Goal: Information Seeking & Learning: Learn about a topic

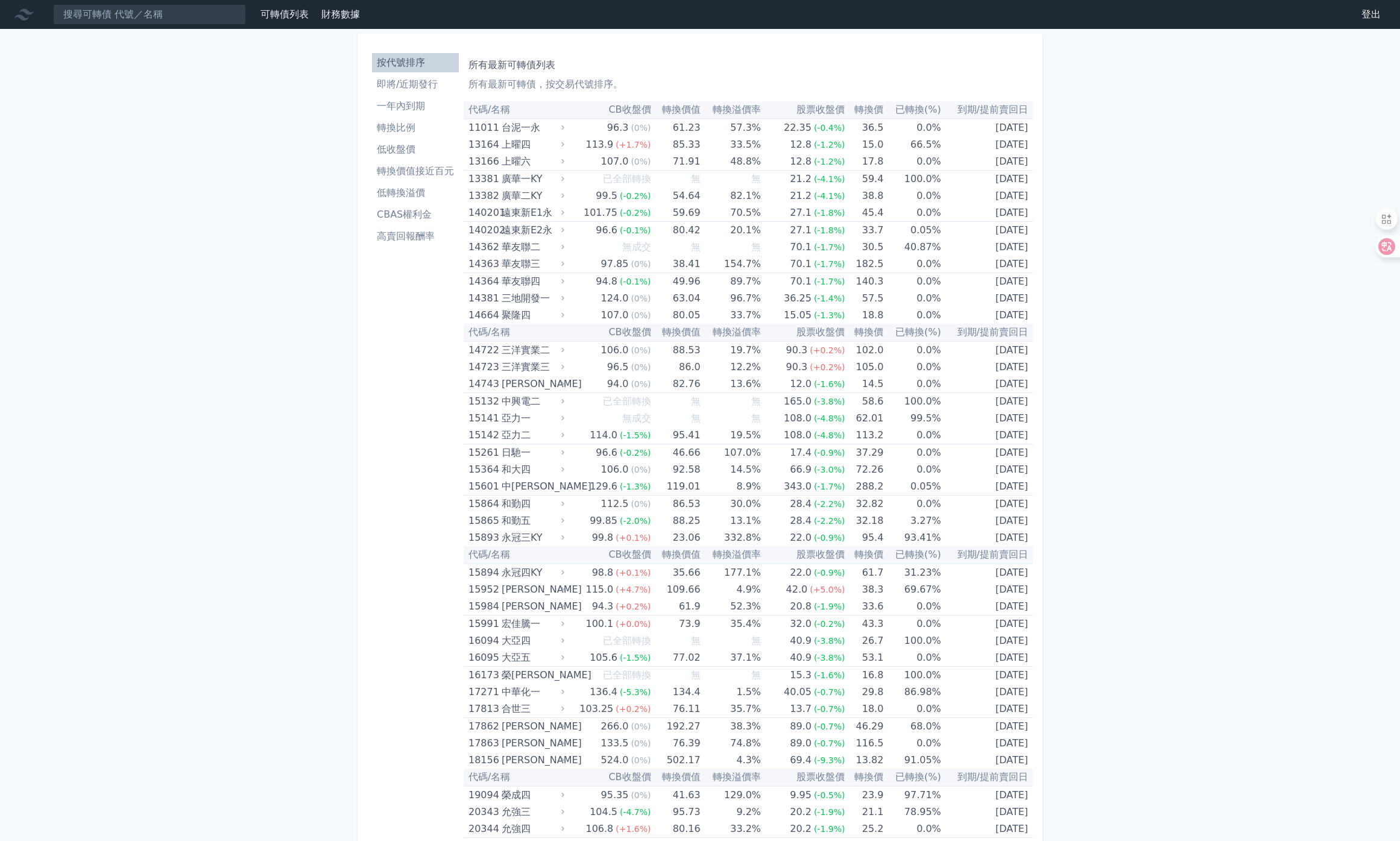
click at [283, 20] on link "可轉債列表" at bounding box center [284, 13] width 48 height 12
click at [423, 84] on li "即將/近期發行" at bounding box center [415, 84] width 87 height 14
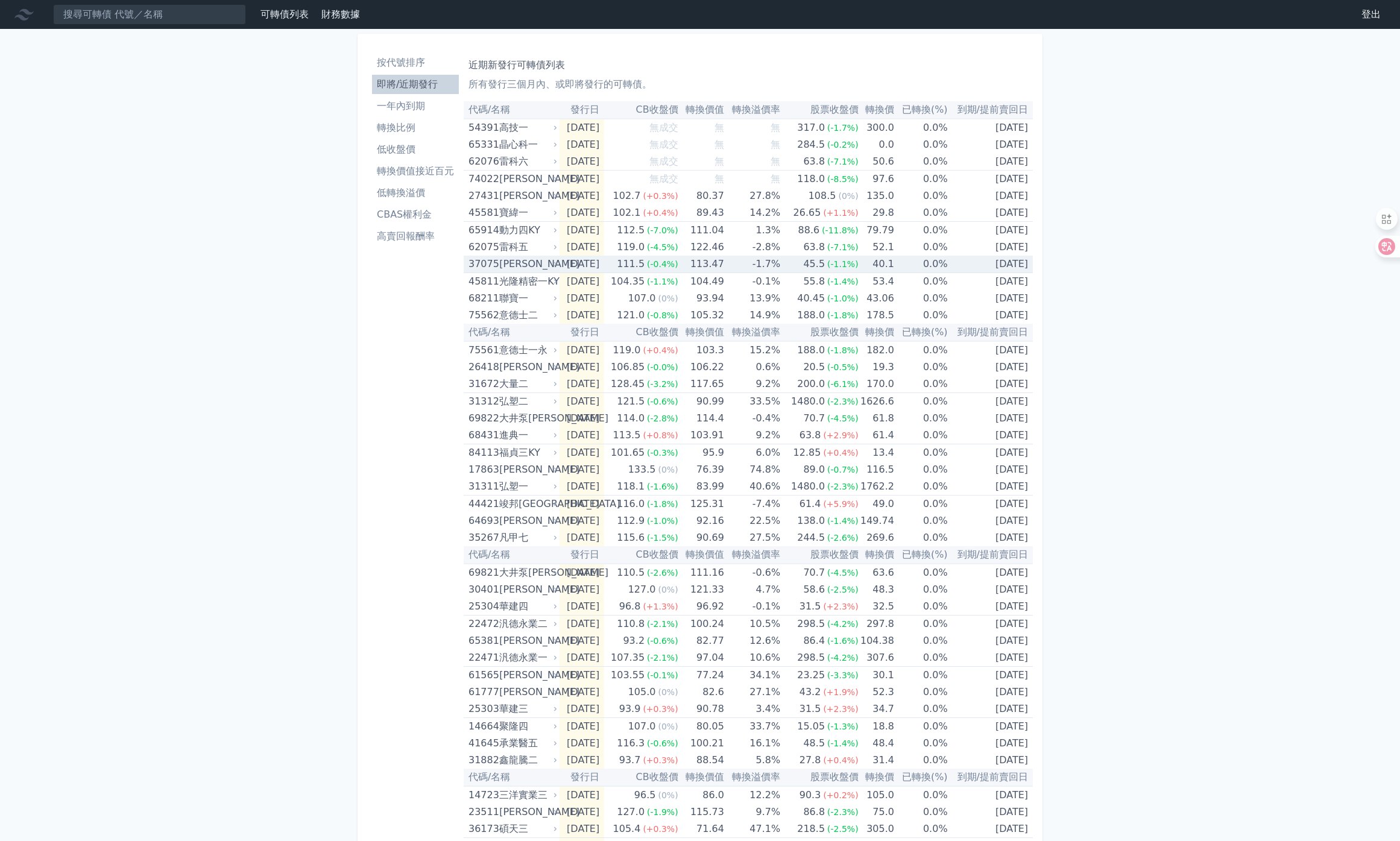
click at [518, 260] on div "[PERSON_NAME]" at bounding box center [527, 264] width 55 height 17
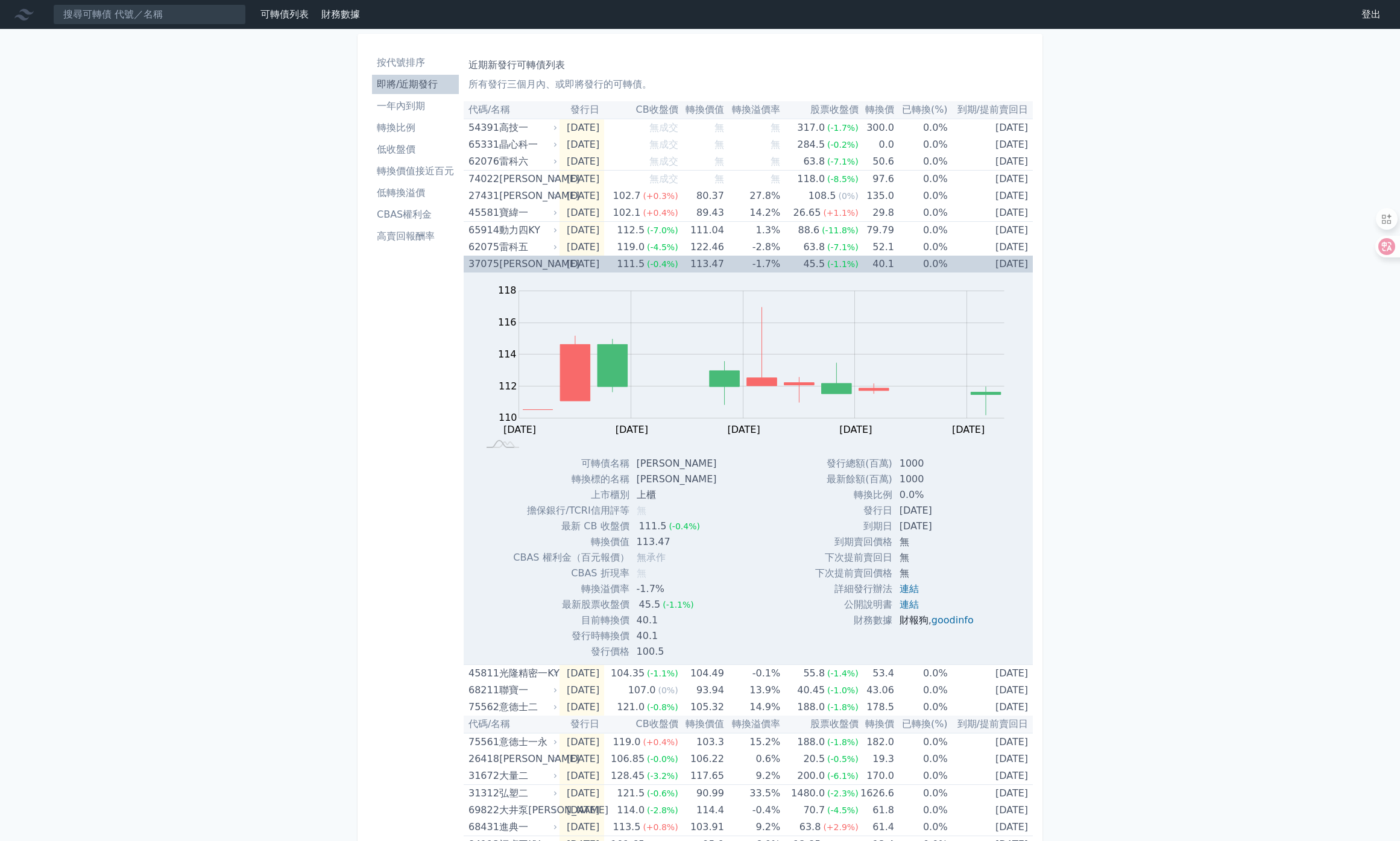
click at [909, 618] on link "財報狗" at bounding box center [914, 620] width 29 height 12
click at [516, 228] on div "動力四KY" at bounding box center [527, 230] width 55 height 17
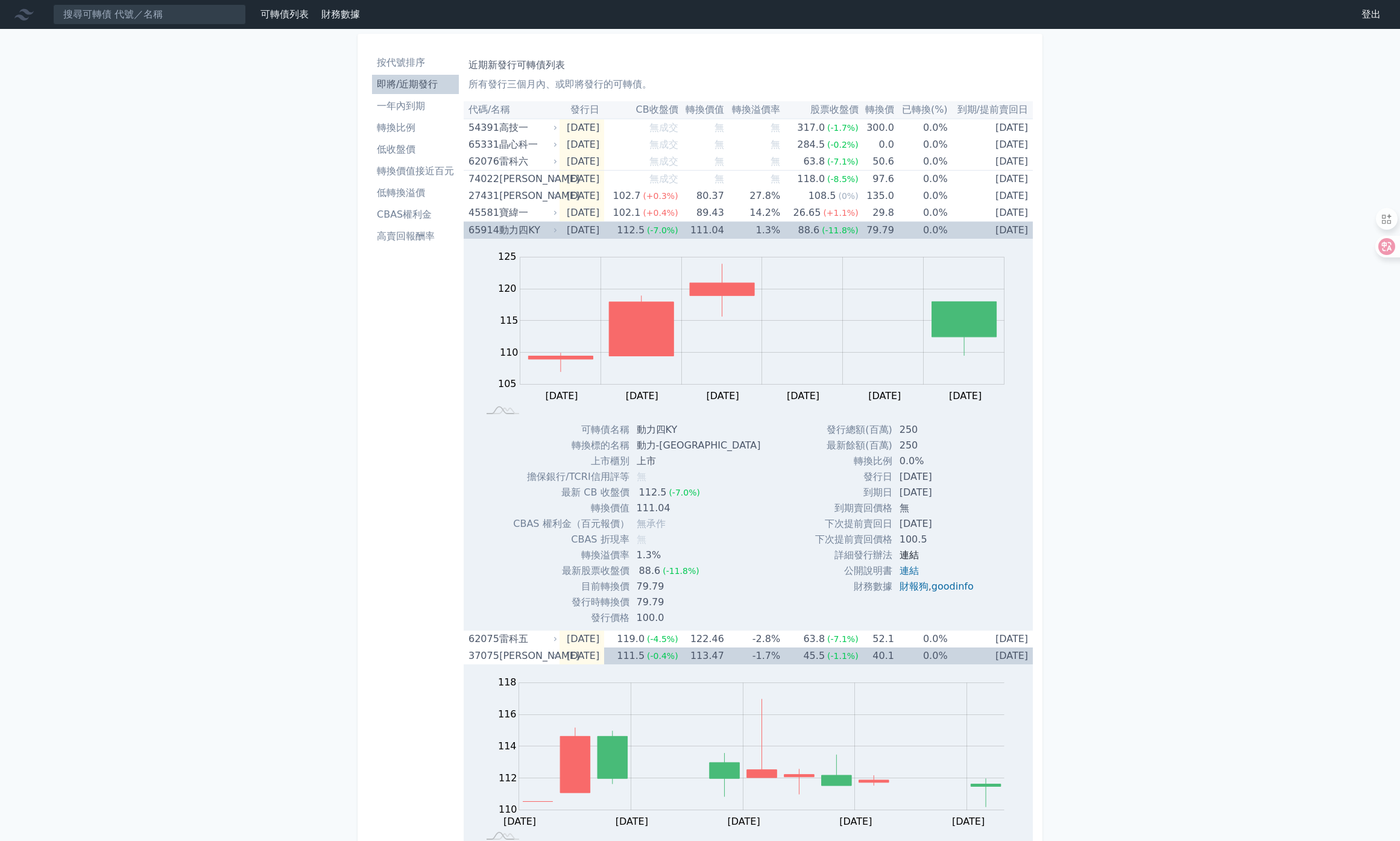
click at [906, 556] on link "連結" at bounding box center [909, 555] width 20 height 12
click at [919, 589] on link "財報狗" at bounding box center [914, 586] width 29 height 12
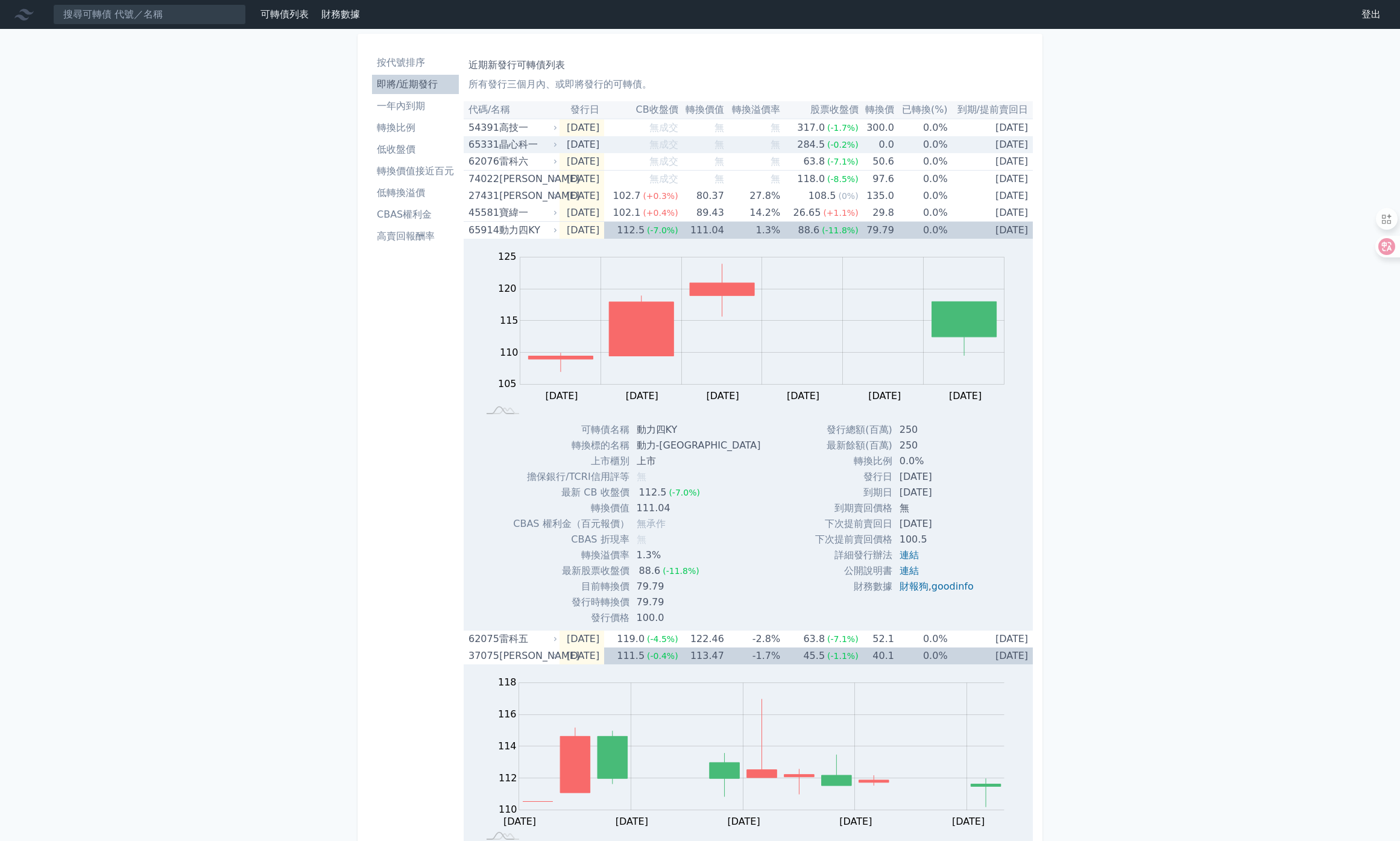
click at [513, 148] on div "晶心科一" at bounding box center [527, 144] width 55 height 17
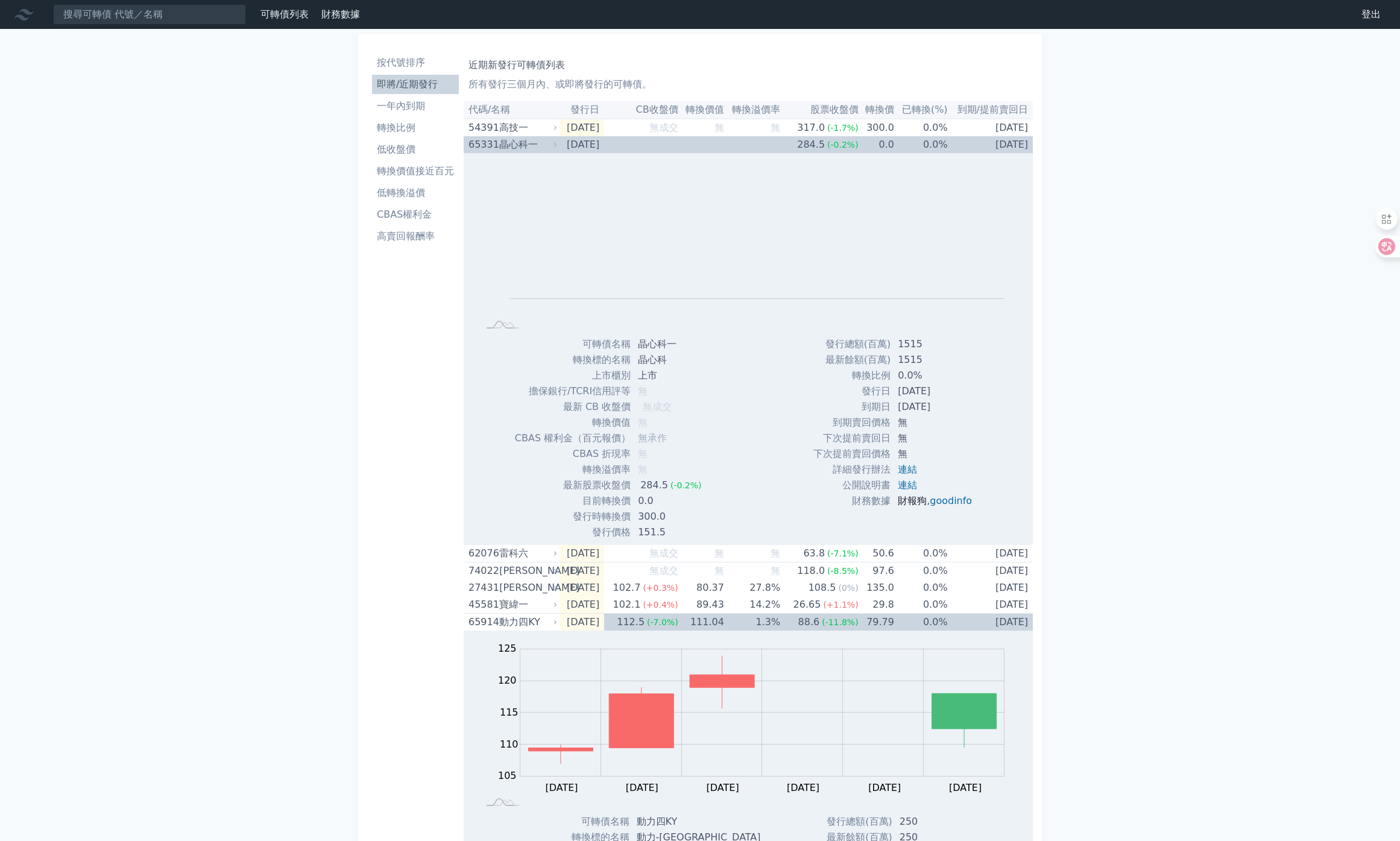
click at [919, 501] on link "財報狗" at bounding box center [912, 501] width 29 height 12
click at [508, 127] on div "高技一" at bounding box center [527, 127] width 55 height 17
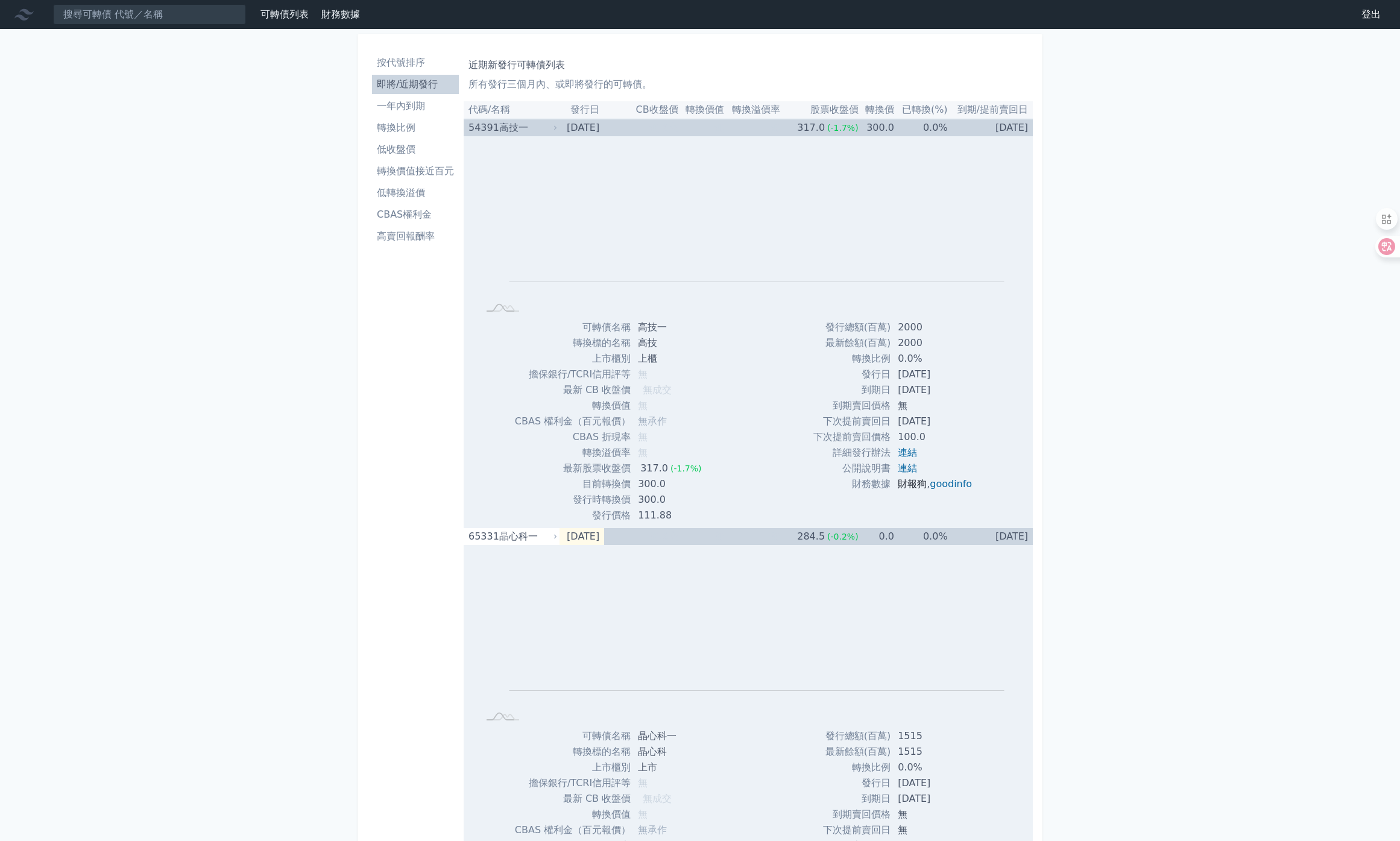
click at [912, 485] on link "財報狗" at bounding box center [912, 484] width 29 height 12
click at [509, 134] on div "高技一" at bounding box center [527, 127] width 55 height 17
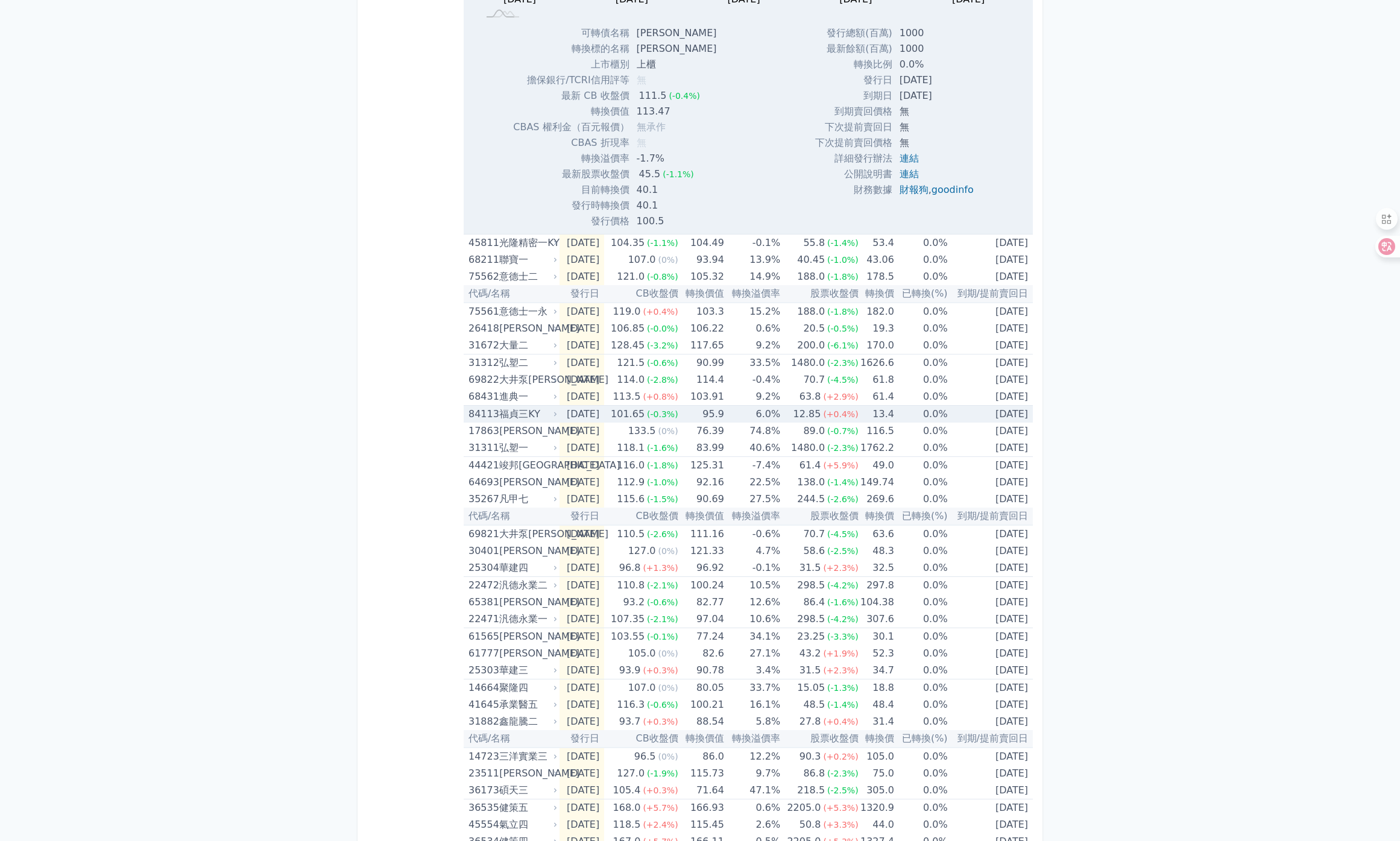
scroll to position [1243, 0]
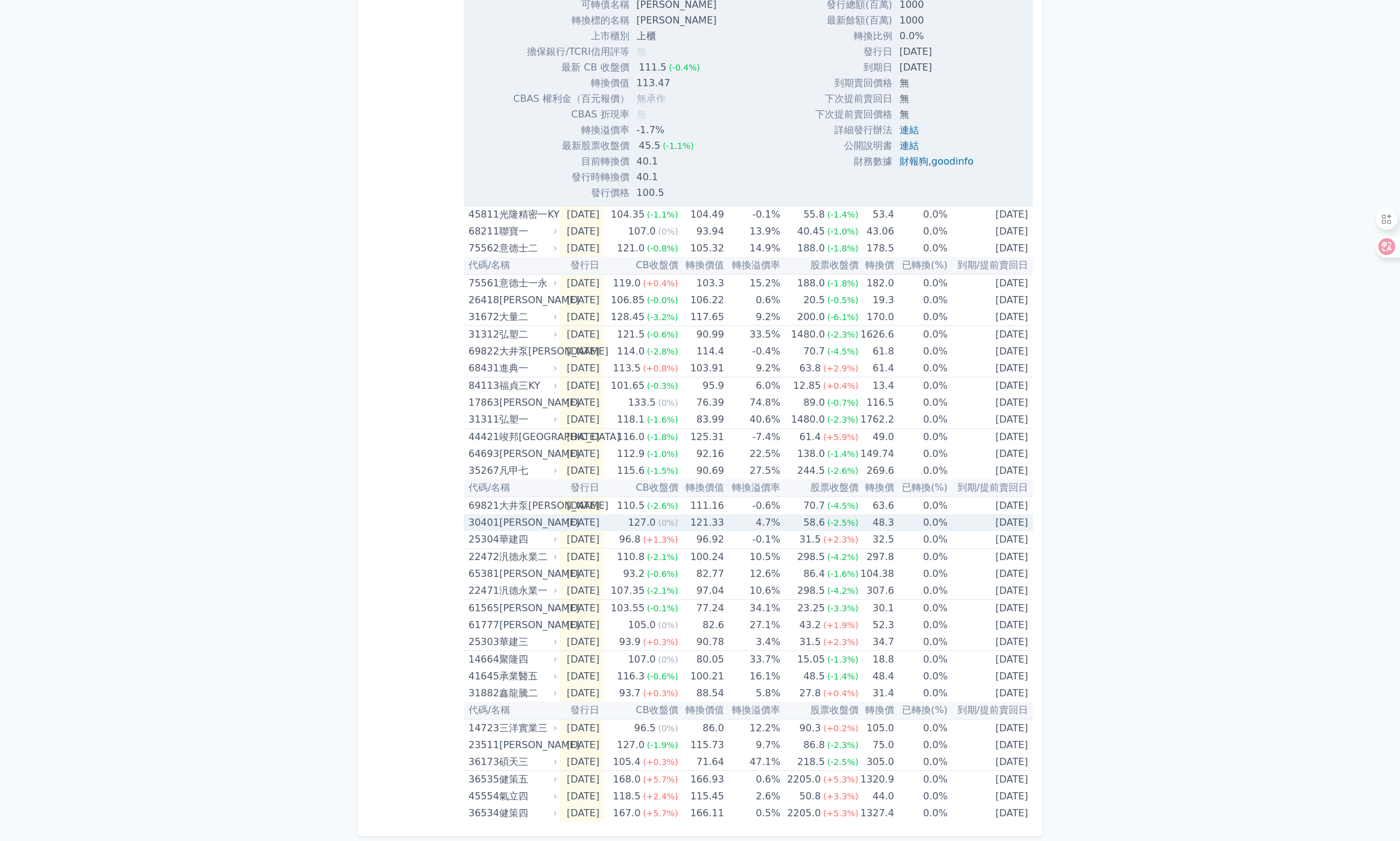
click at [526, 524] on div "[PERSON_NAME]" at bounding box center [527, 523] width 55 height 17
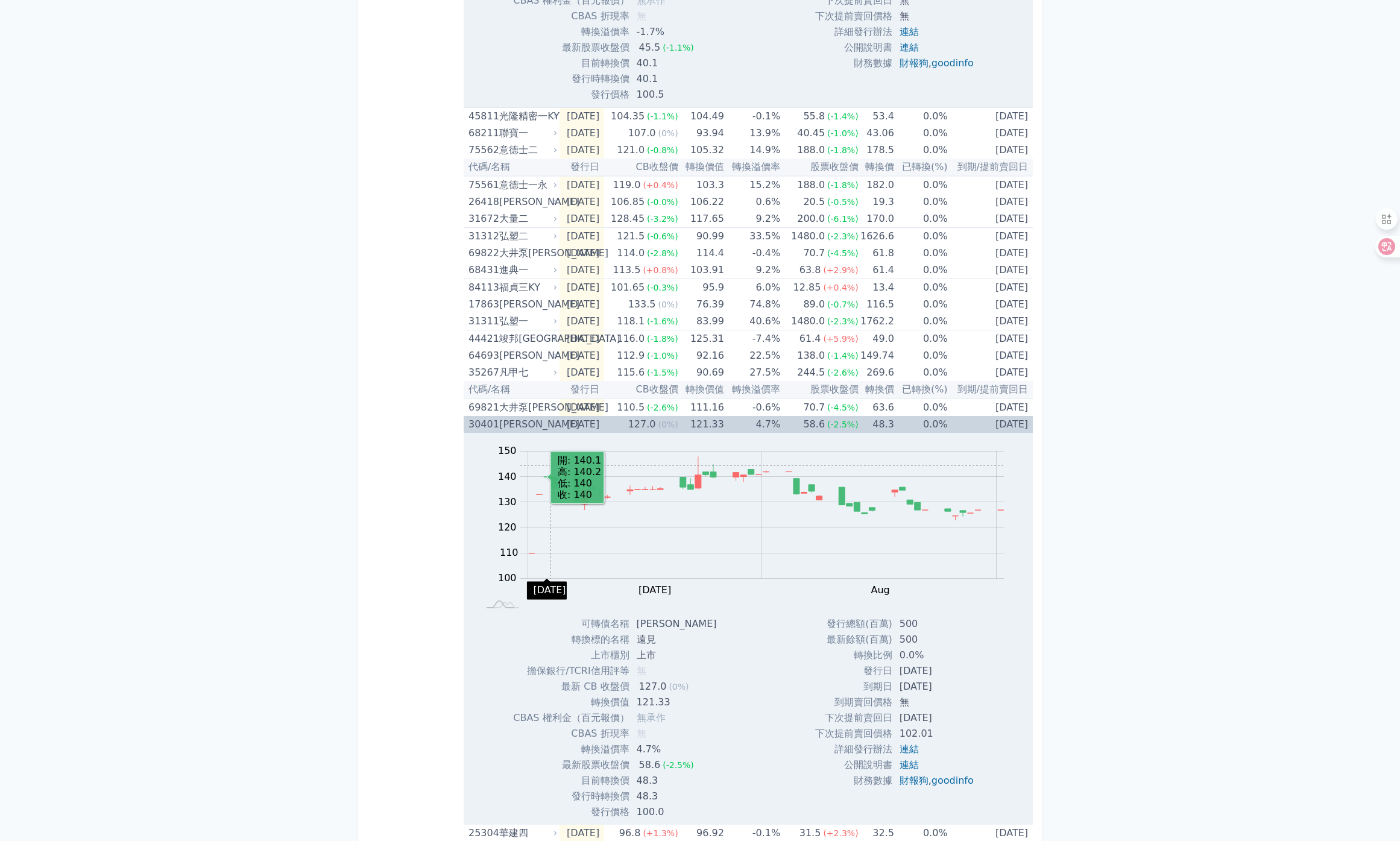
scroll to position [1435, 0]
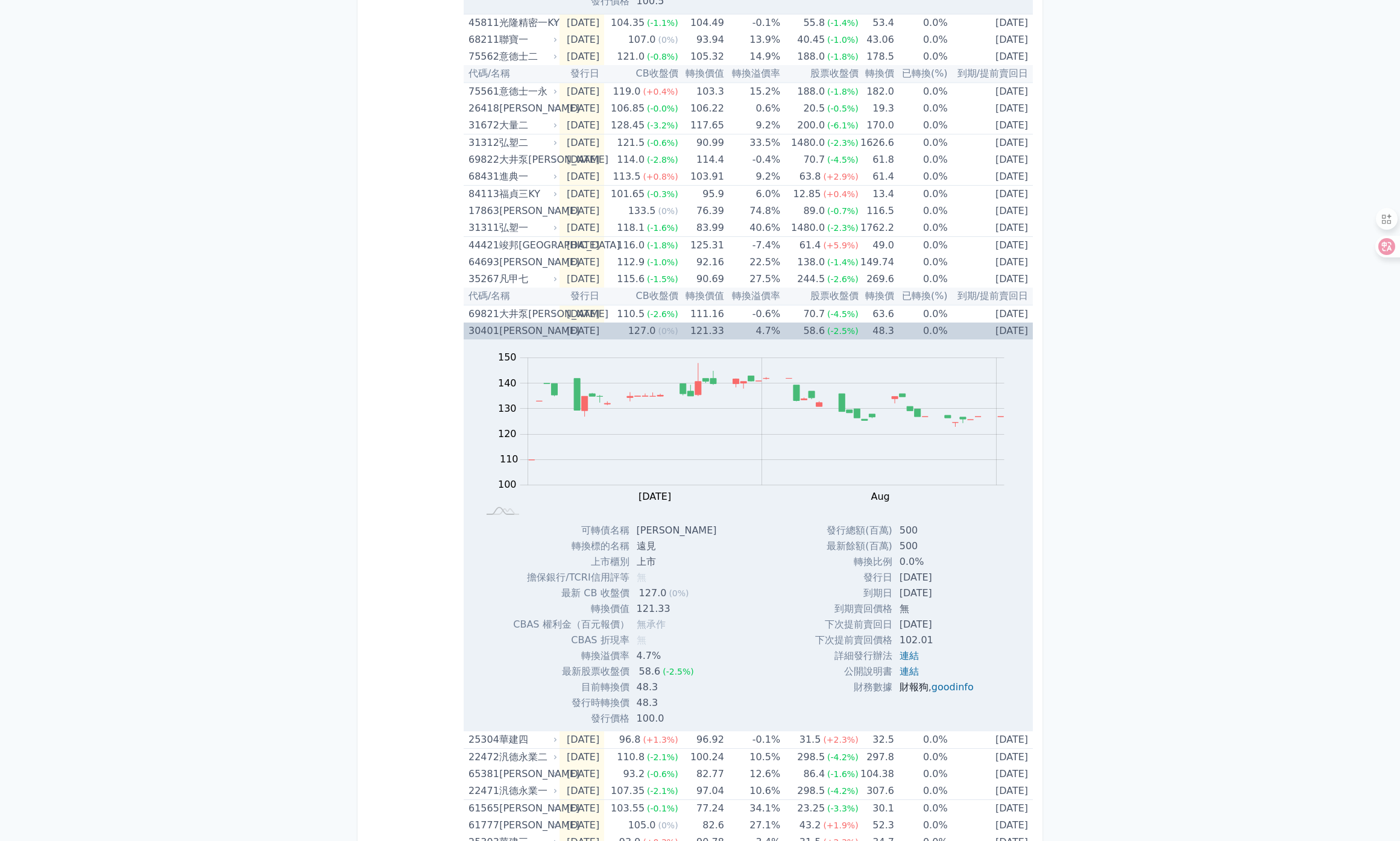
click at [909, 688] on link "財報狗" at bounding box center [914, 686] width 29 height 12
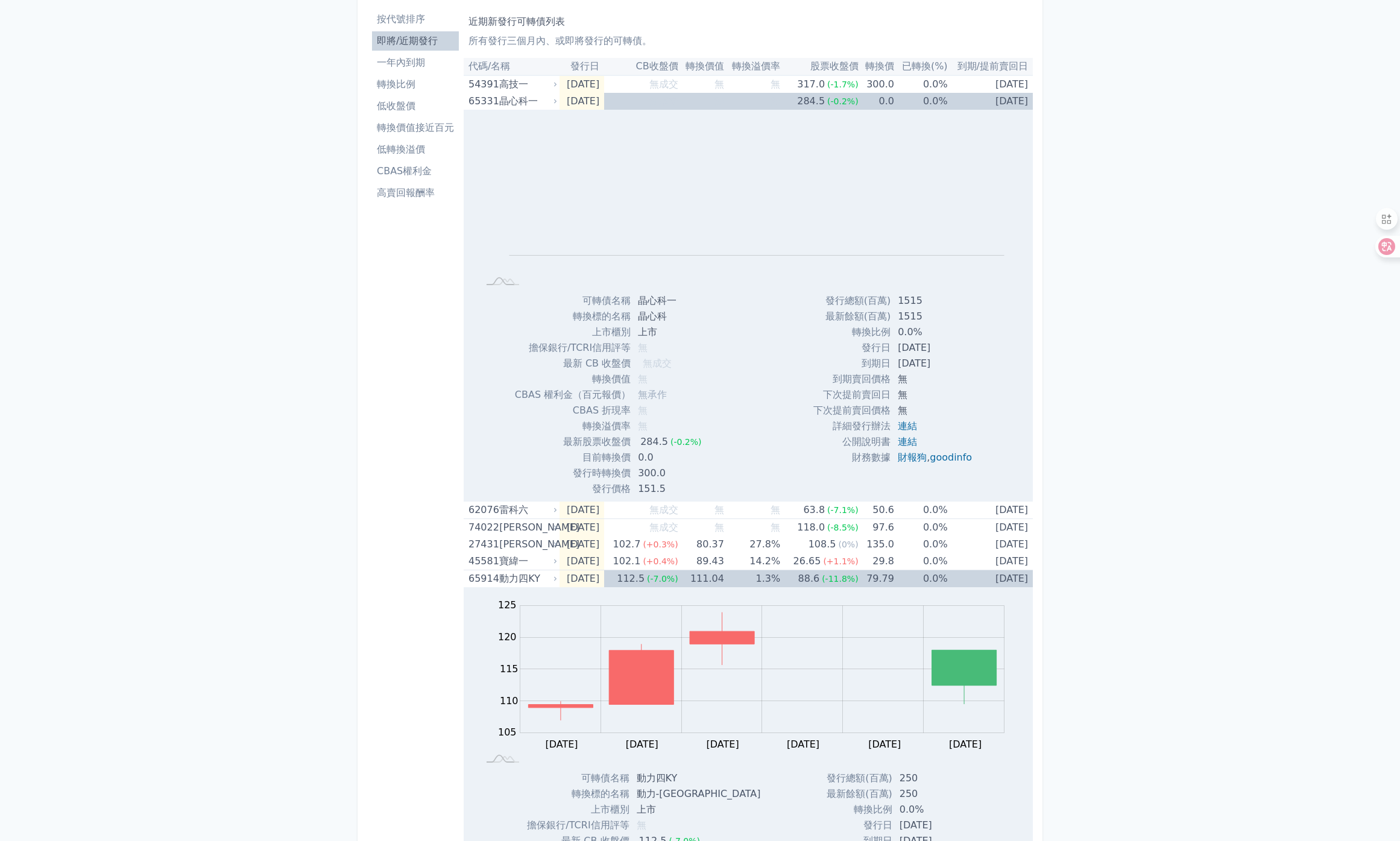
scroll to position [0, 0]
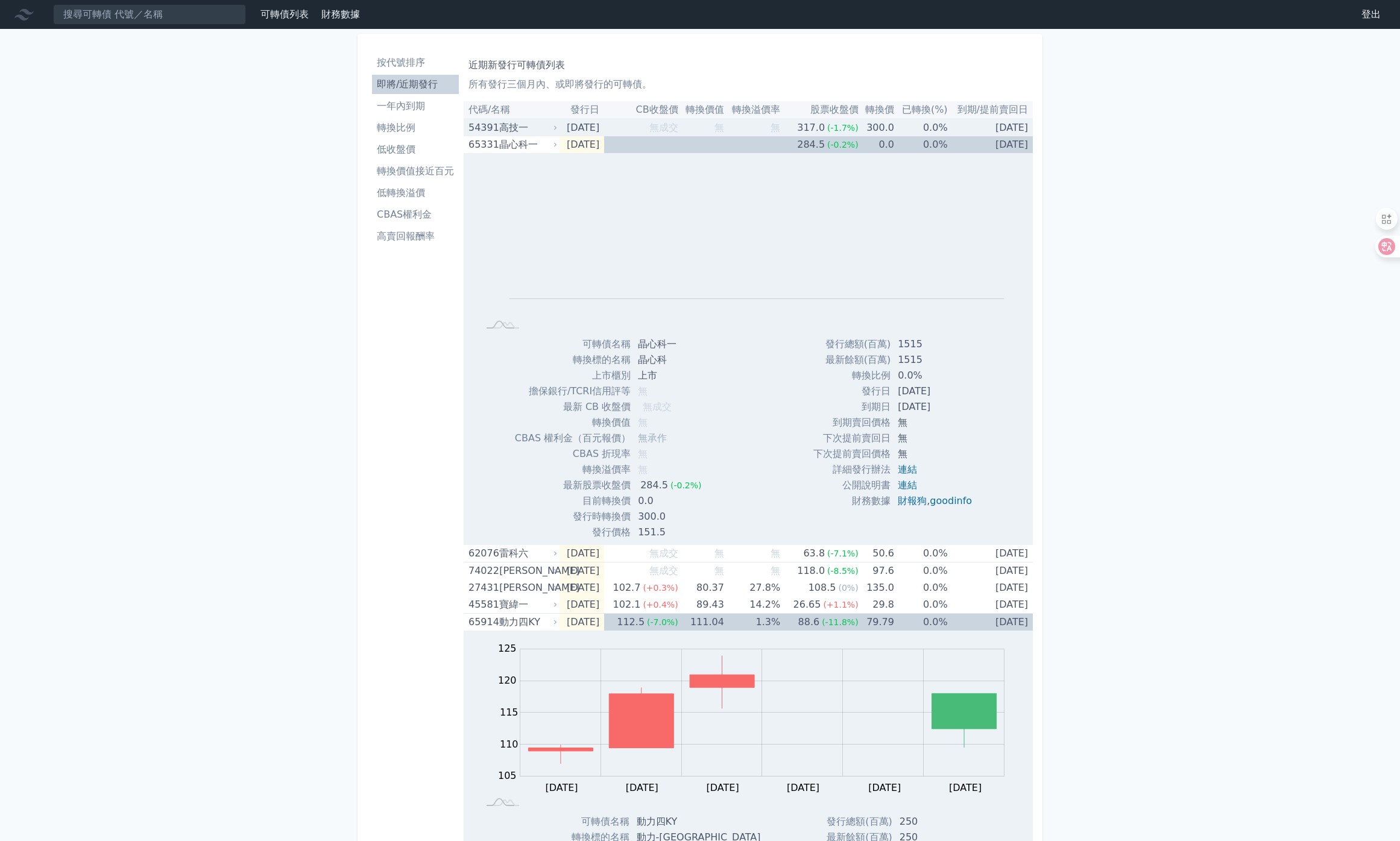
click at [512, 128] on div "高技一" at bounding box center [527, 127] width 55 height 17
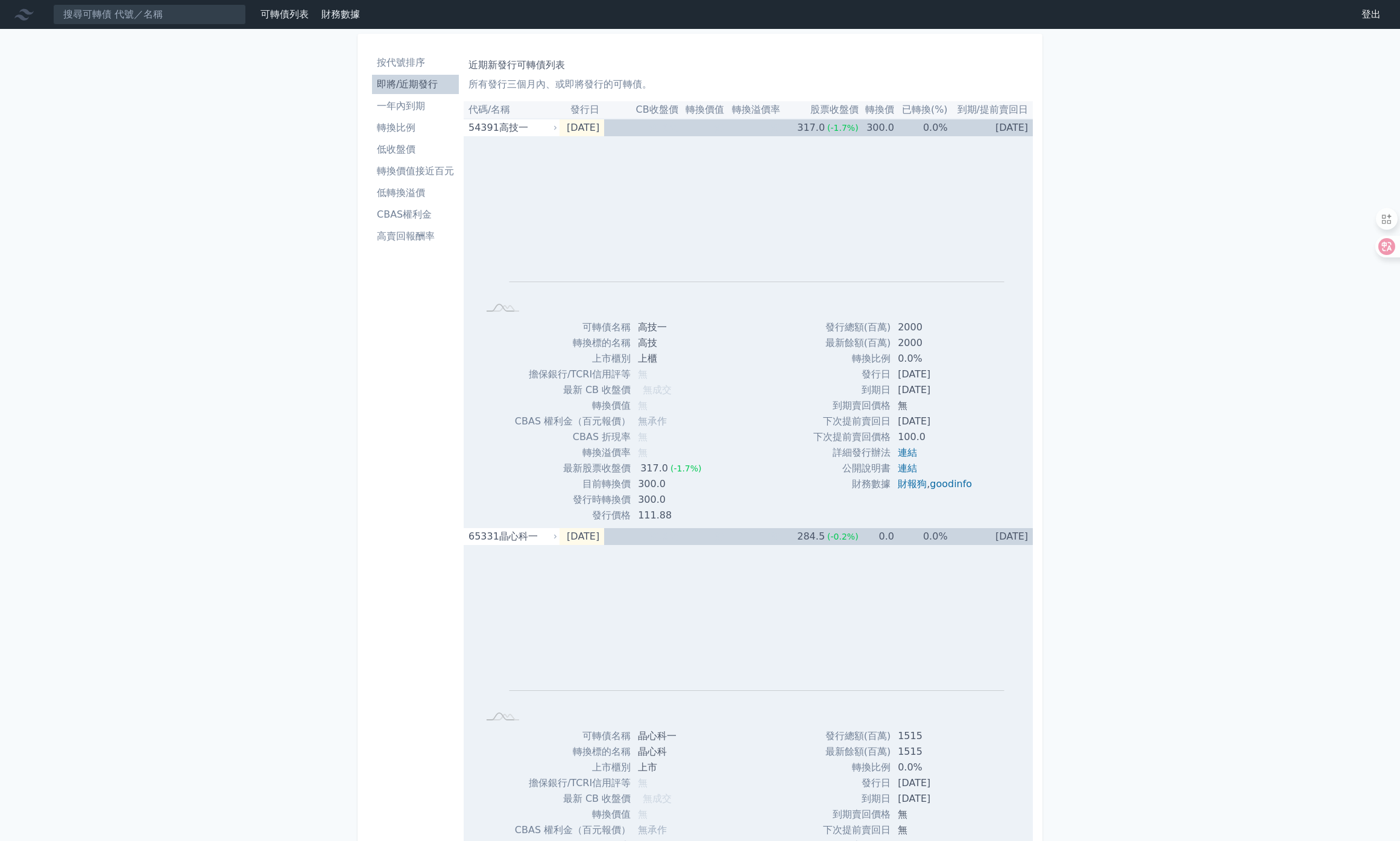
click at [419, 243] on li "高賣回報酬率" at bounding box center [415, 236] width 87 height 14
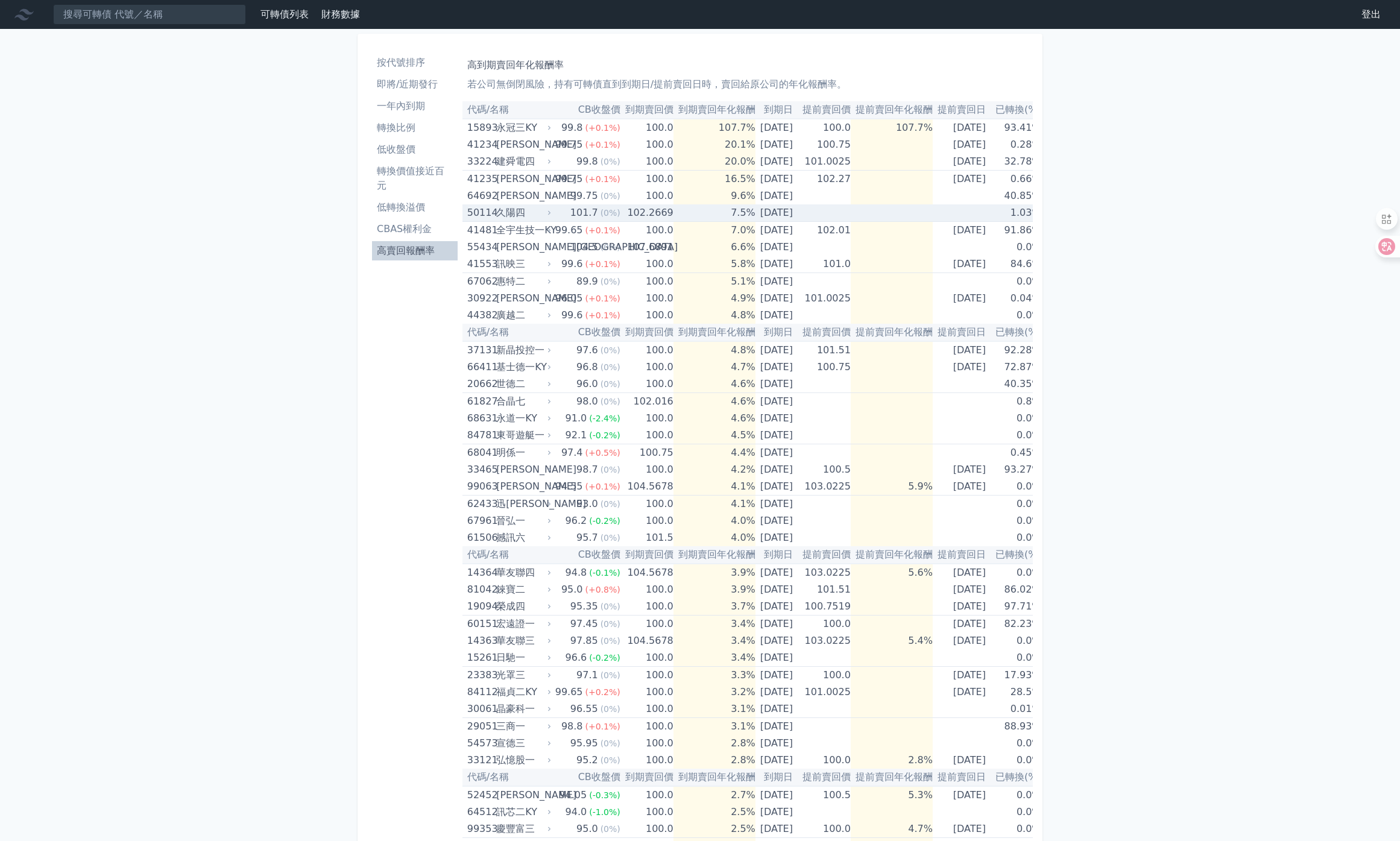
click at [519, 216] on div "久陽四" at bounding box center [522, 212] width 52 height 17
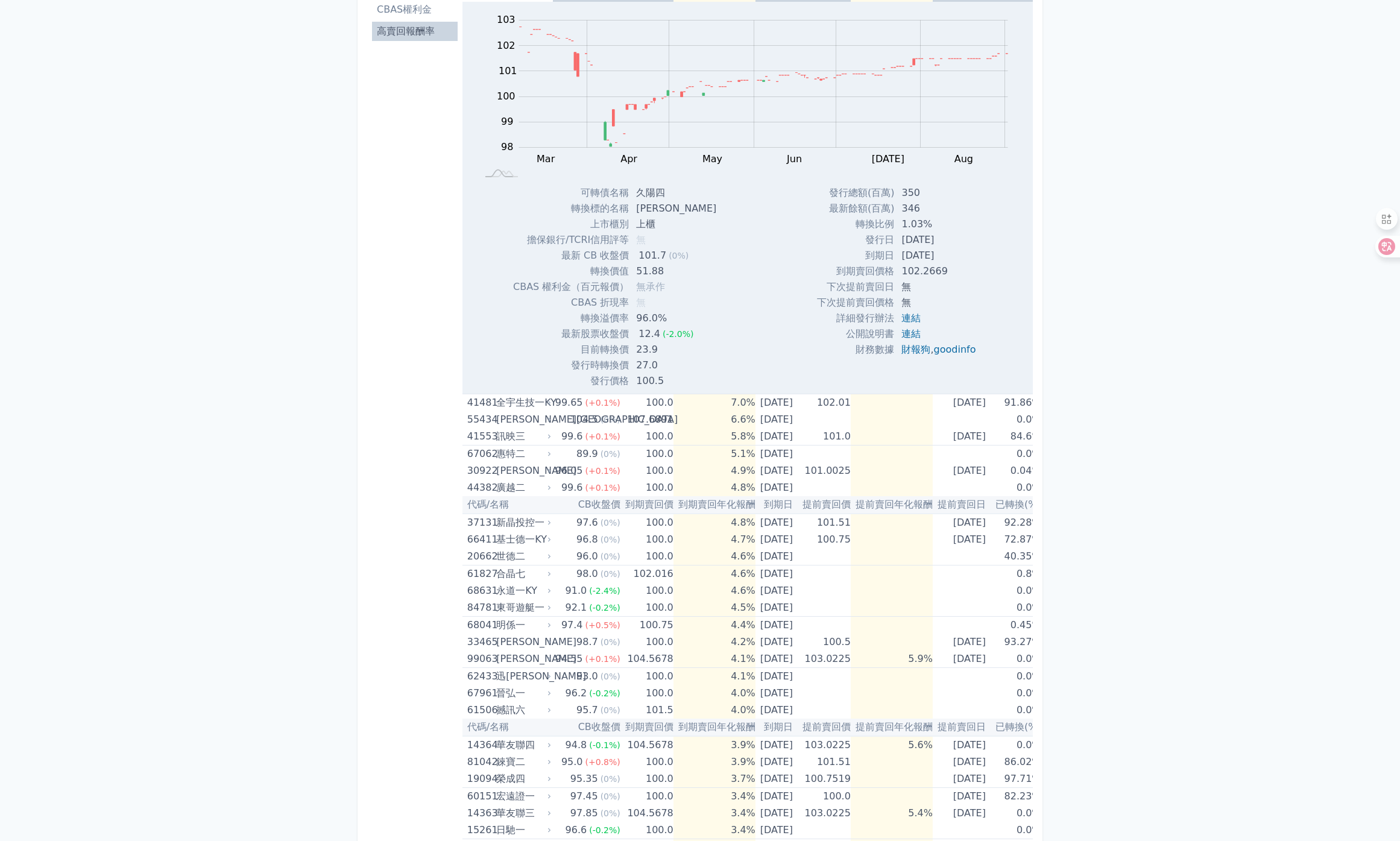
scroll to position [256, 0]
